Goal: Transaction & Acquisition: Purchase product/service

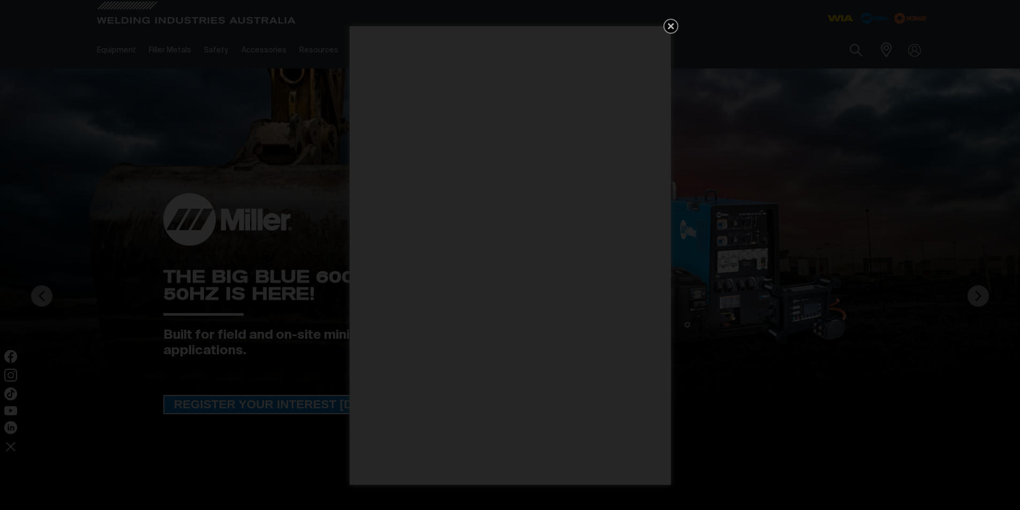
click at [669, 24] on icon "Get 5 WIA Welding Guides Free!" at bounding box center [671, 26] width 6 height 6
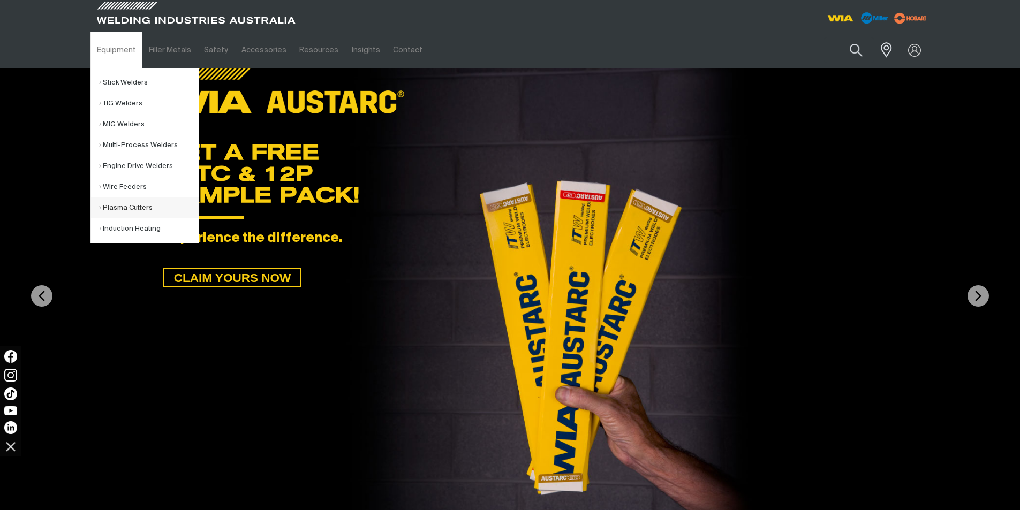
click at [109, 207] on link "Plasma Cutters" at bounding box center [149, 208] width 100 height 21
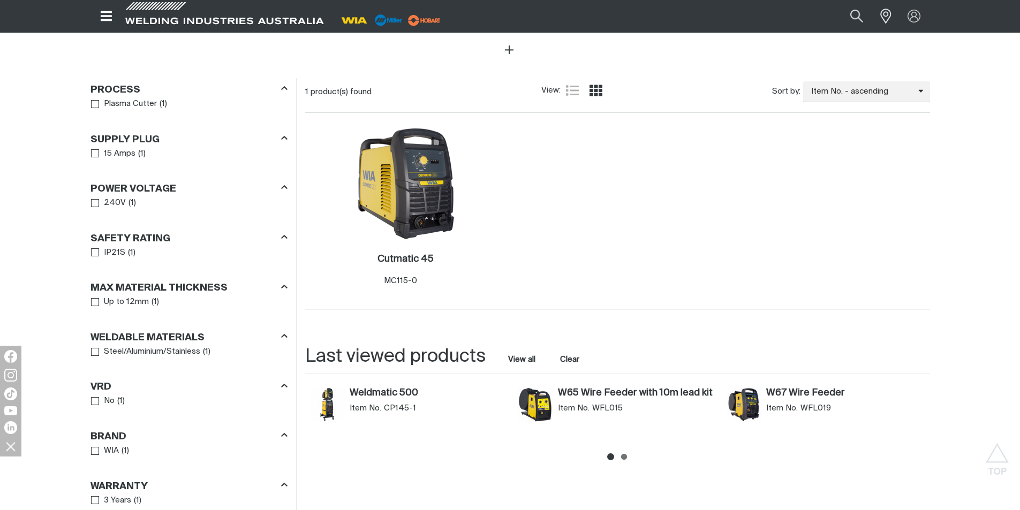
scroll to position [428, 0]
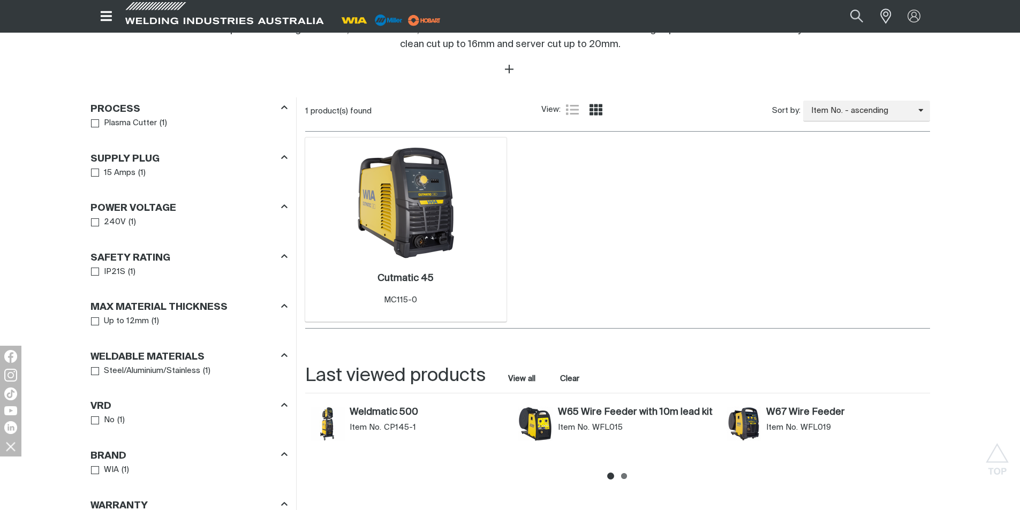
click at [405, 230] on img at bounding box center [406, 203] width 115 height 115
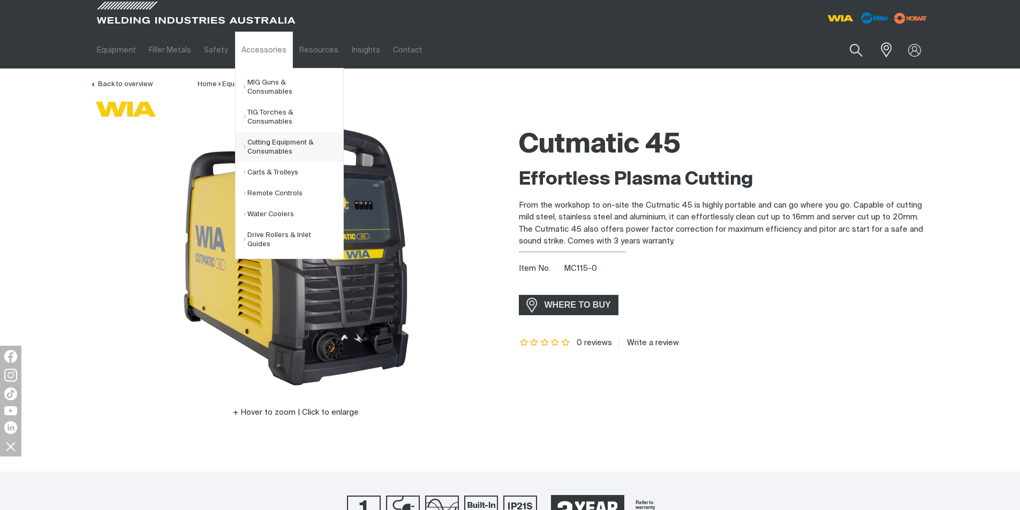
click at [262, 133] on link "Cutting Equipment & Consumables" at bounding box center [294, 147] width 100 height 30
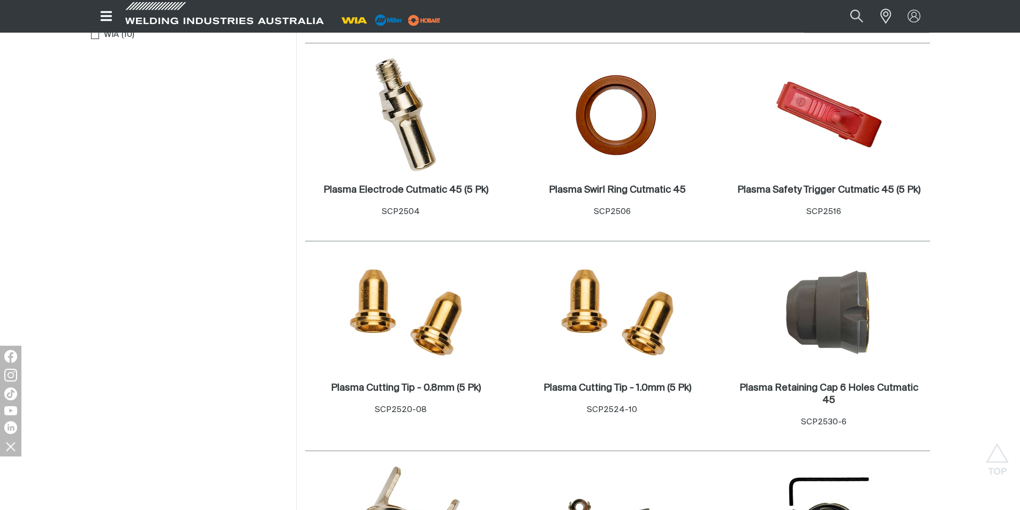
scroll to position [375, 0]
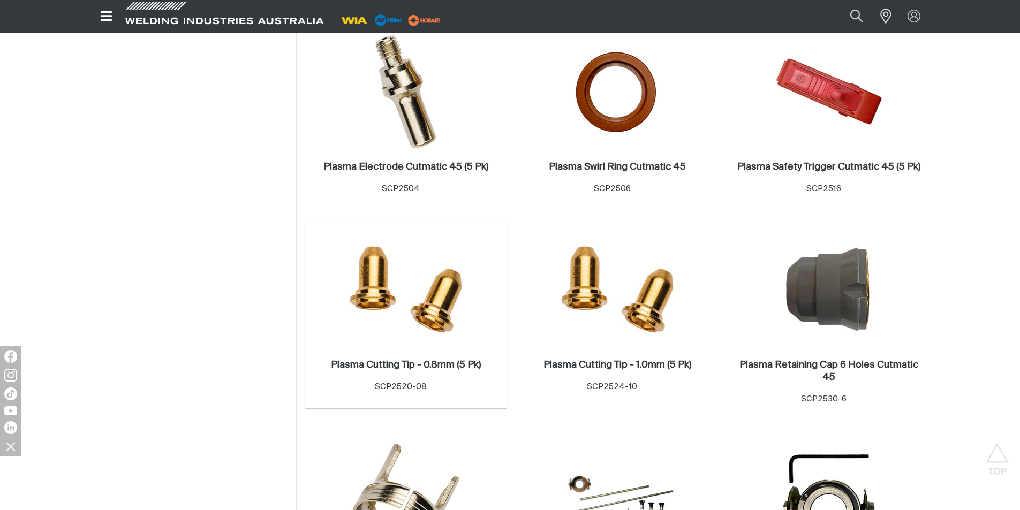
scroll to position [375, 0]
